Goal: Navigation & Orientation: Find specific page/section

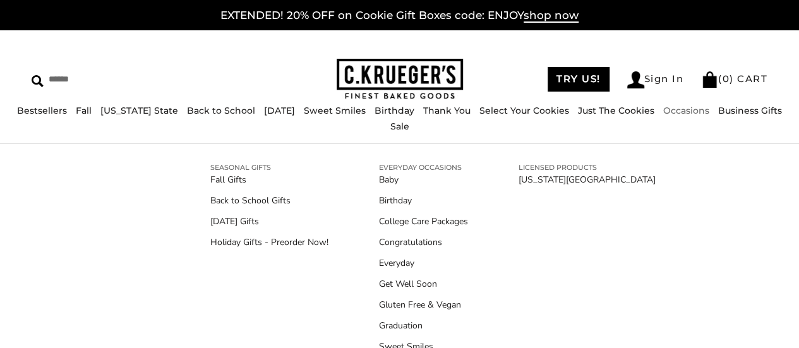
click at [663, 116] on link "Occasions" at bounding box center [686, 110] width 46 height 11
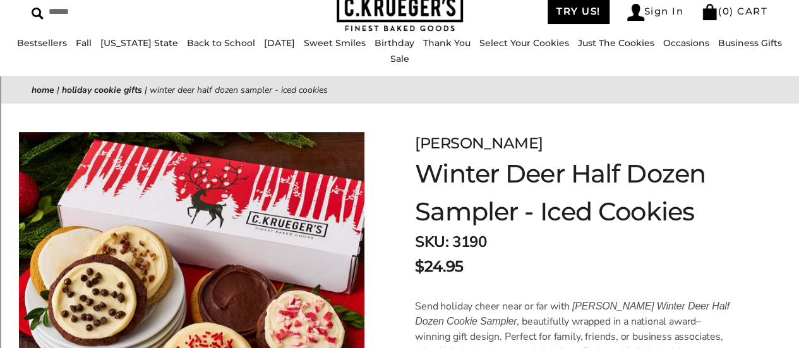
scroll to position [52, 0]
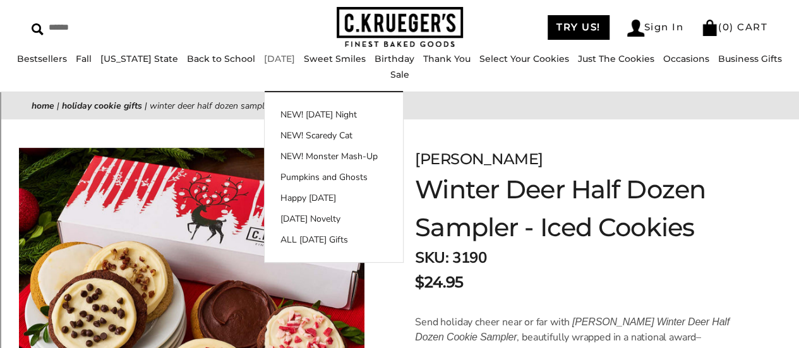
click at [264, 64] on link "[DATE]" at bounding box center [279, 58] width 31 height 11
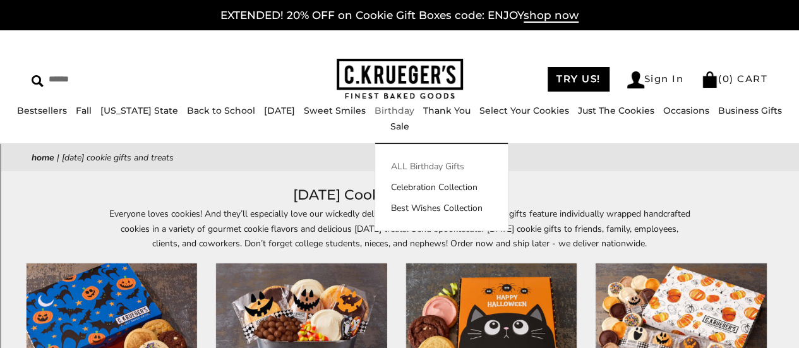
click at [405, 166] on link "ALL Birthday Gifts" at bounding box center [441, 166] width 133 height 13
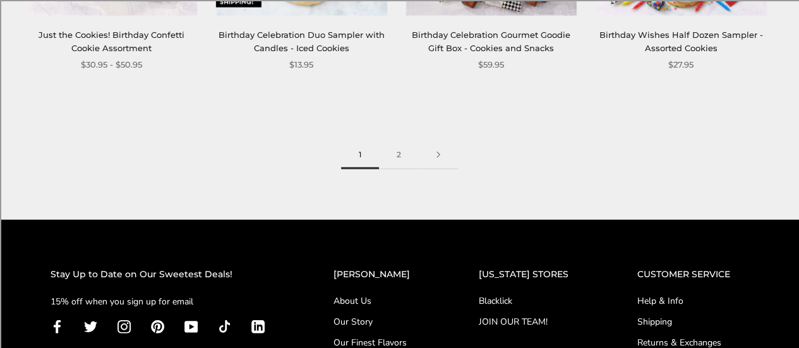
scroll to position [1768, 0]
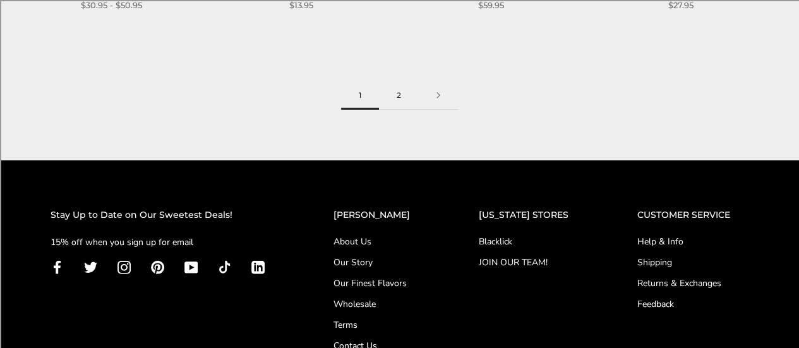
click at [400, 97] on link "2" at bounding box center [399, 95] width 40 height 28
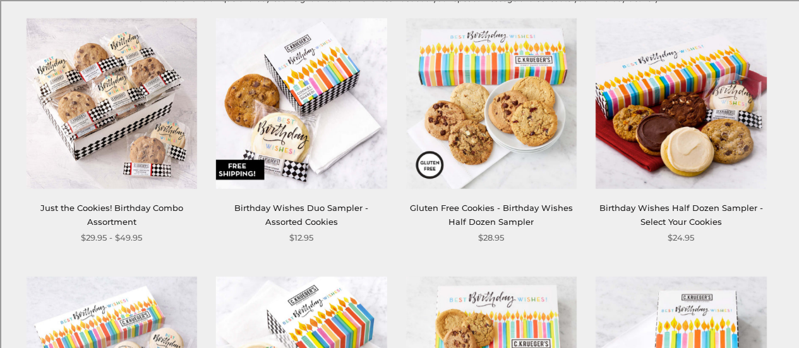
scroll to position [316, 0]
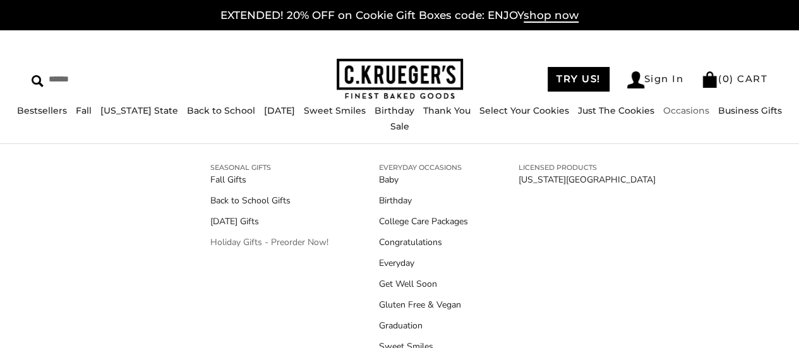
click at [285, 241] on link "Holiday Gifts - Preorder Now!" at bounding box center [269, 242] width 118 height 13
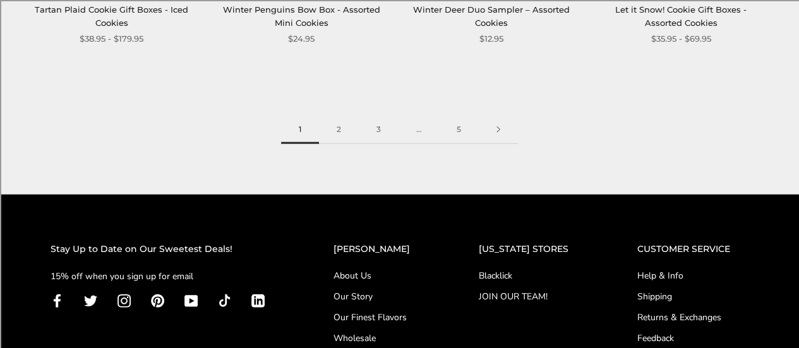
scroll to position [1768, 0]
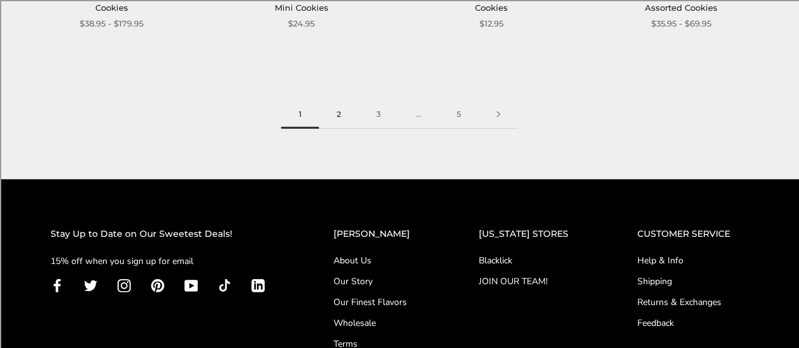
click at [340, 118] on link "2" at bounding box center [339, 114] width 40 height 28
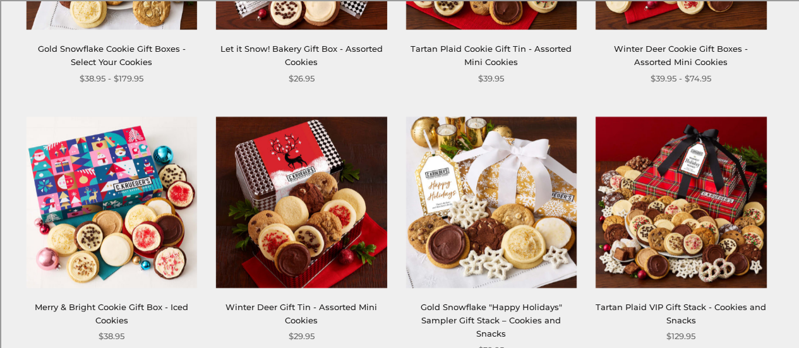
scroll to position [442, 0]
